Goal: Transaction & Acquisition: Subscribe to service/newsletter

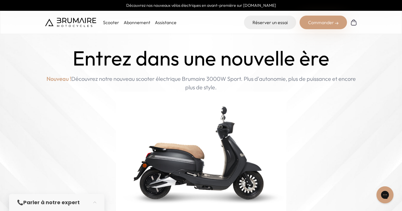
click at [130, 22] on link "Abonnement" at bounding box center [137, 23] width 27 height 6
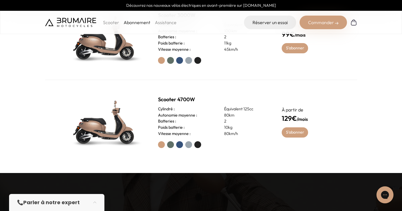
scroll to position [227, 0]
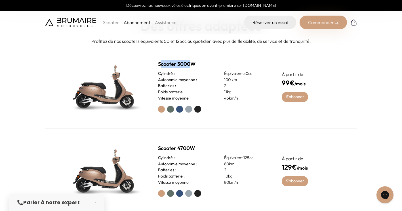
drag, startPoint x: 161, startPoint y: 64, endPoint x: 190, endPoint y: 64, distance: 28.9
click at [190, 64] on h2 "Scooter 3000W" at bounding box center [213, 64] width 110 height 8
drag, startPoint x: 159, startPoint y: 149, endPoint x: 193, endPoint y: 148, distance: 33.7
click at [193, 148] on h2 "Scooter 4700W" at bounding box center [213, 148] width 110 height 8
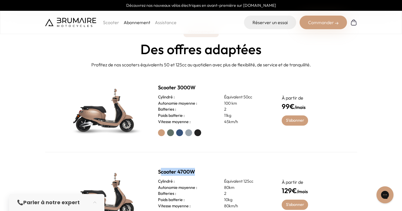
scroll to position [198, 0]
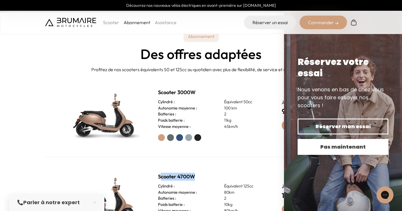
click at [331, 145] on span "Pas maintenant" at bounding box center [342, 147] width 71 height 8
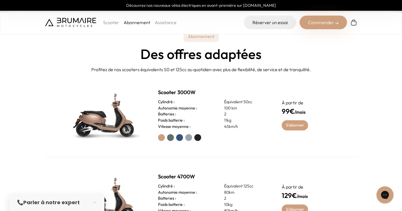
click at [171, 138] on label at bounding box center [170, 137] width 7 height 7
click at [182, 139] on label at bounding box center [179, 137] width 7 height 7
click at [190, 137] on label at bounding box center [188, 137] width 7 height 7
click at [199, 138] on label at bounding box center [197, 137] width 7 height 7
click at [160, 137] on label at bounding box center [161, 137] width 7 height 7
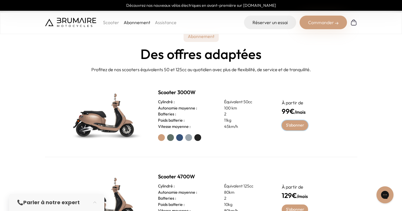
click at [297, 125] on link "S'abonner" at bounding box center [295, 125] width 26 height 10
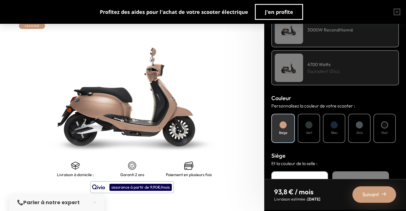
scroll to position [142, 0]
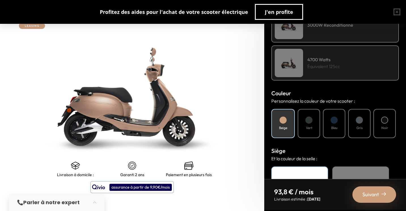
click at [307, 126] on h4 "Vert" at bounding box center [309, 127] width 6 height 5
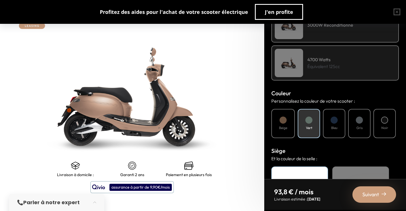
click at [293, 120] on div "Beige" at bounding box center [283, 123] width 24 height 29
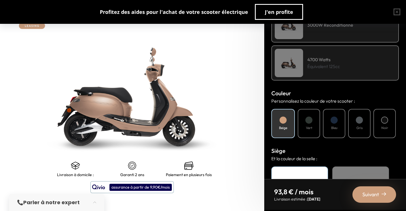
click at [355, 122] on div "Gris" at bounding box center [359, 123] width 22 height 29
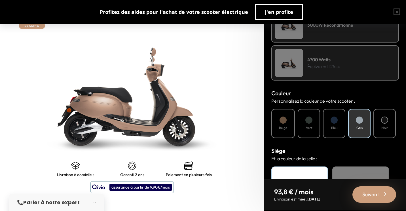
click at [336, 123] on div "Bleu" at bounding box center [334, 123] width 22 height 29
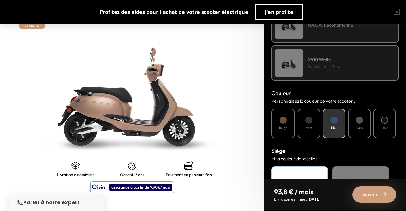
scroll to position [57, 0]
